Goal: Find specific page/section: Find specific page/section

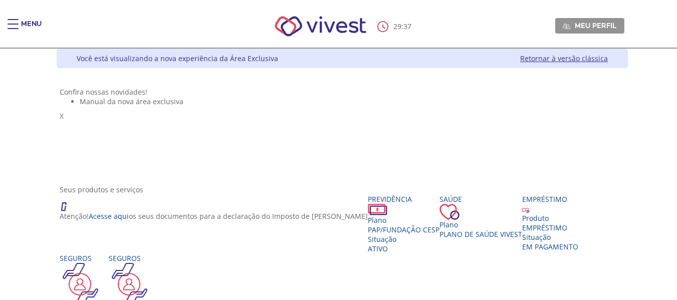
click at [14, 26] on div "Main header" at bounding box center [13, 29] width 11 height 20
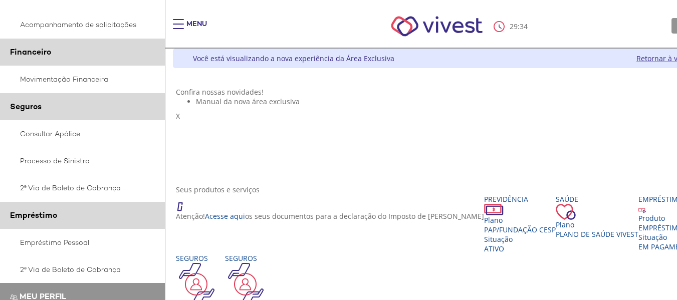
scroll to position [251, 0]
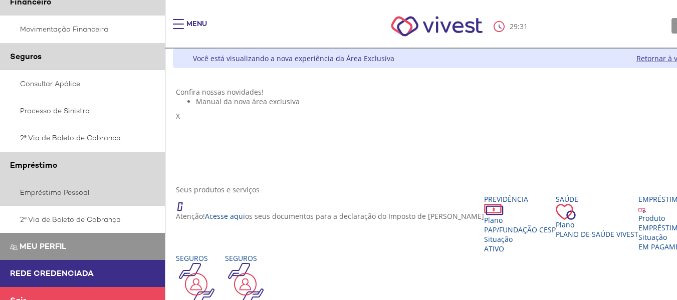
click at [55, 193] on link "Empréstimo Pessoal" at bounding box center [82, 192] width 165 height 27
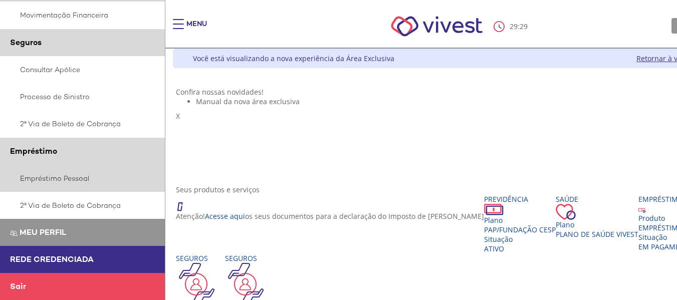
scroll to position [50, 0]
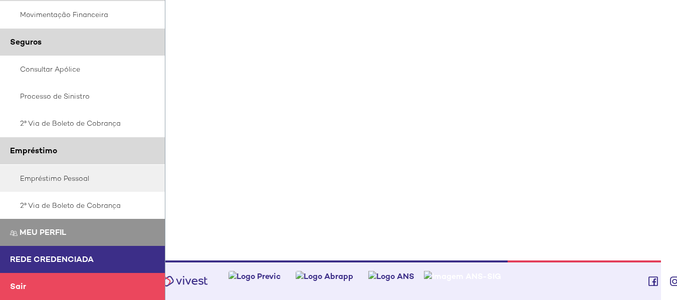
scroll to position [215, 0]
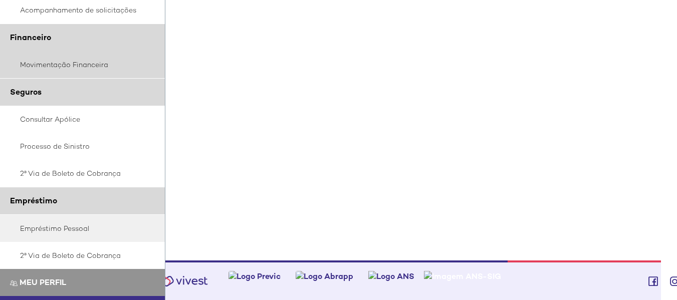
click at [79, 61] on link "Movimentação Financeira" at bounding box center [82, 64] width 165 height 27
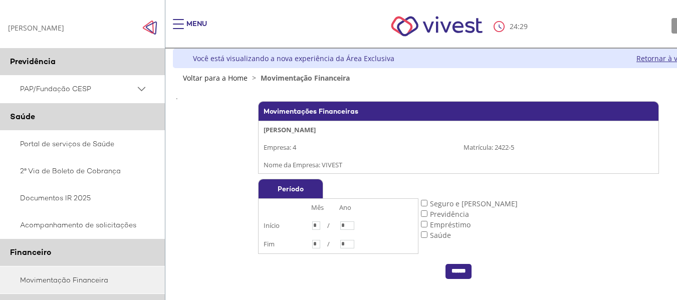
click at [143, 84] on PSAP_dropdown_icon at bounding box center [141, 89] width 13 height 13
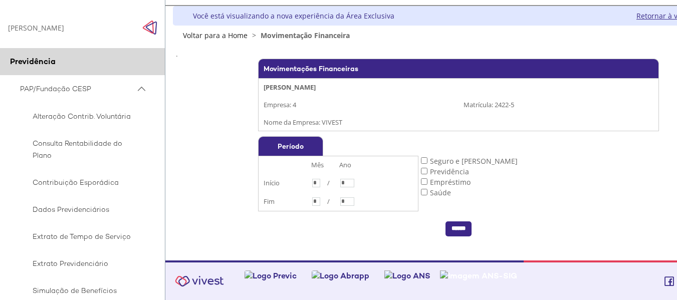
click at [136, 83] on PSAP_dropdown_icon at bounding box center [141, 89] width 13 height 13
